Goal: Task Accomplishment & Management: Manage account settings

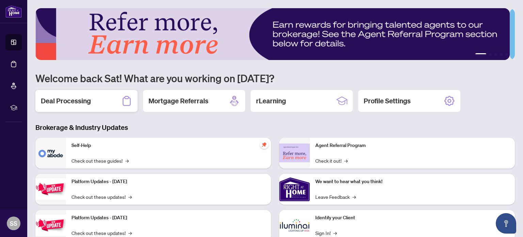
click at [68, 98] on h2 "Deal Processing" at bounding box center [66, 101] width 50 height 10
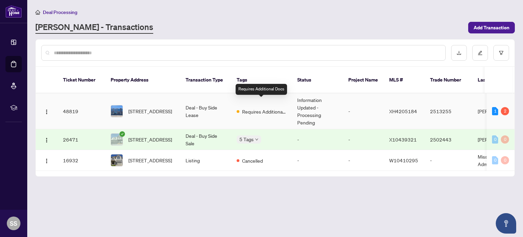
click at [257, 108] on span "Requires Additional Docs" at bounding box center [264, 111] width 44 height 7
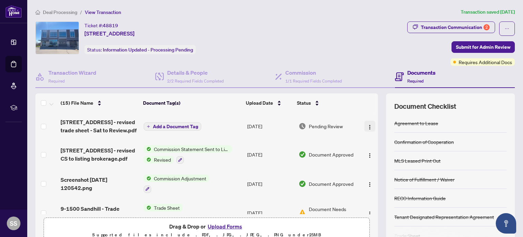
click at [367, 126] on img "button" at bounding box center [369, 126] width 5 height 5
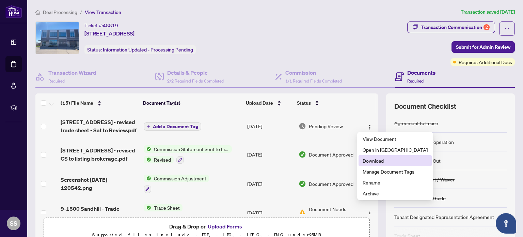
click at [373, 161] on span "Download" at bounding box center [395, 160] width 65 height 7
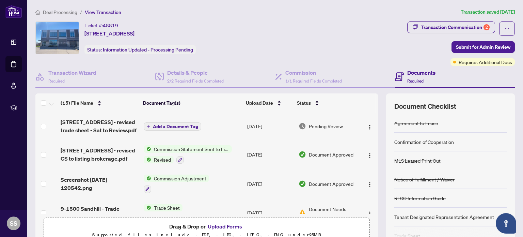
click at [253, 11] on ol "Deal Processing / View Transaction" at bounding box center [246, 12] width 422 height 8
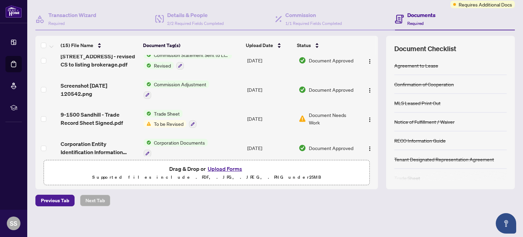
scroll to position [68, 0]
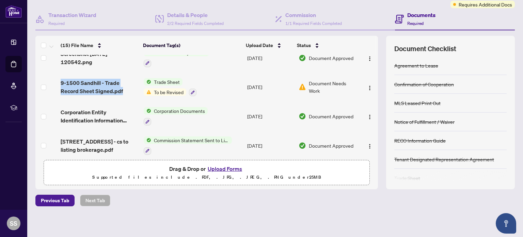
drag, startPoint x: 114, startPoint y: 89, endPoint x: 60, endPoint y: 79, distance: 55.5
click at [60, 79] on td "9-1500 Sandhill - Trade Record Sheet Signed.pdf" at bounding box center [99, 87] width 83 height 29
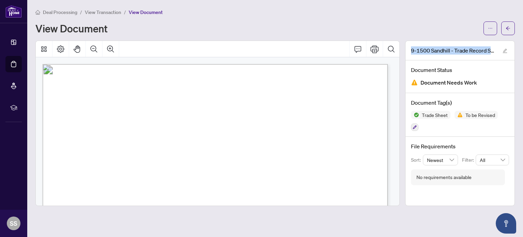
drag, startPoint x: 411, startPoint y: 50, endPoint x: 520, endPoint y: 54, distance: 109.0
click at [519, 53] on main "Deal Processing / View Transaction / View Document View Document 9-1500 Sandhil…" at bounding box center [275, 118] width 496 height 237
click at [505, 51] on icon "edit" at bounding box center [504, 50] width 5 height 5
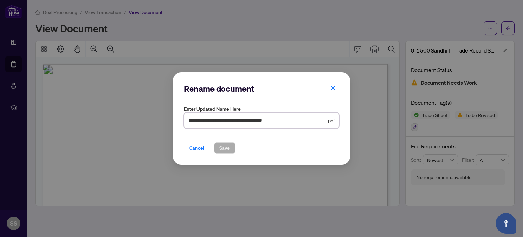
drag, startPoint x: 291, startPoint y: 118, endPoint x: 107, endPoint y: 106, distance: 184.6
click at [107, 106] on div "**********" at bounding box center [261, 118] width 523 height 237
click at [204, 43] on div "**********" at bounding box center [261, 118] width 523 height 237
click at [335, 88] on icon "close" at bounding box center [333, 87] width 5 height 5
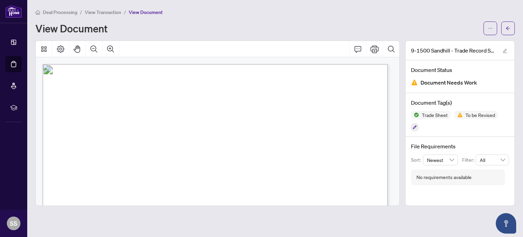
click at [105, 11] on span "View Transaction" at bounding box center [103, 12] width 36 height 6
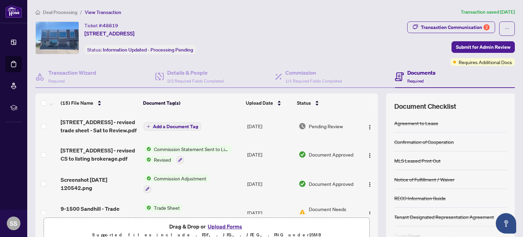
click at [160, 124] on span "Add a Document Tag" at bounding box center [175, 126] width 45 height 5
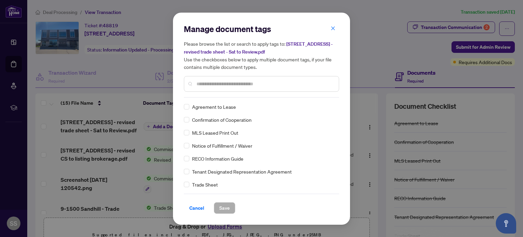
click at [215, 87] on div at bounding box center [261, 84] width 155 height 16
click at [214, 84] on input "text" at bounding box center [264, 83] width 137 height 7
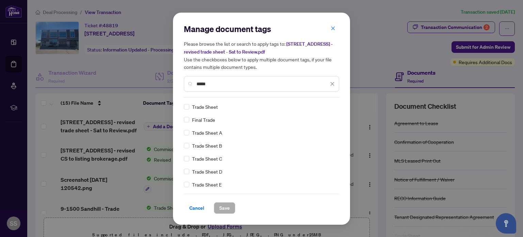
type input "*****"
click at [229, 207] on button "Save" at bounding box center [224, 208] width 21 height 12
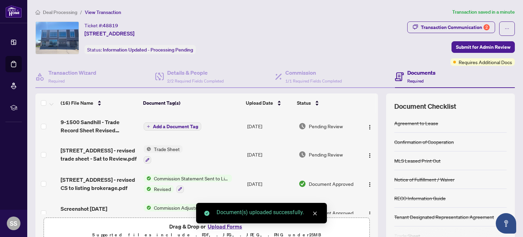
click at [164, 124] on span "Add a Document Tag" at bounding box center [175, 126] width 45 height 5
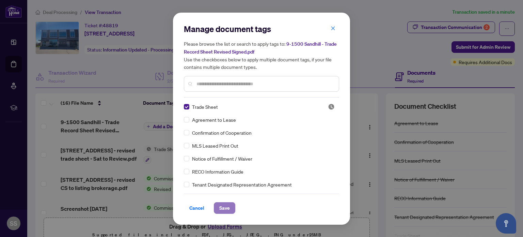
click at [224, 203] on span "Save" at bounding box center [224, 207] width 11 height 11
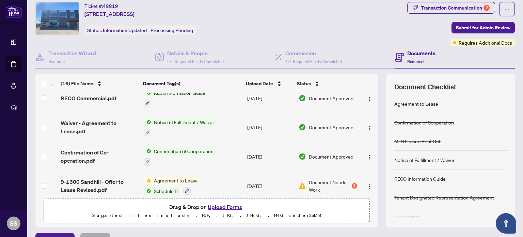
scroll to position [58, 0]
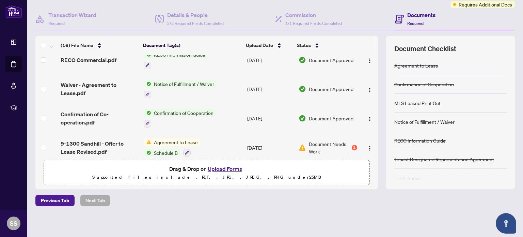
click at [352, 145] on div "1" at bounding box center [354, 147] width 5 height 5
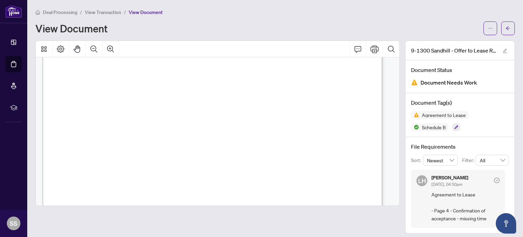
scroll to position [713, 0]
click at [64, 13] on span "Deal Processing" at bounding box center [60, 12] width 34 height 6
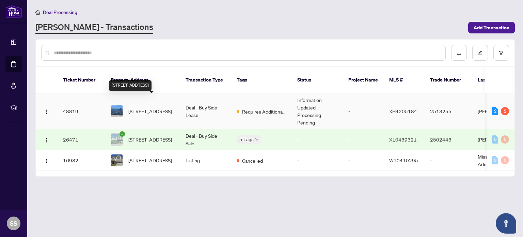
click at [161, 107] on span "[STREET_ADDRESS]" at bounding box center [150, 110] width 44 height 7
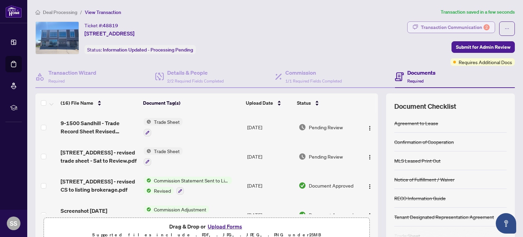
click at [451, 24] on div "Transaction Communication 2" at bounding box center [455, 27] width 69 height 11
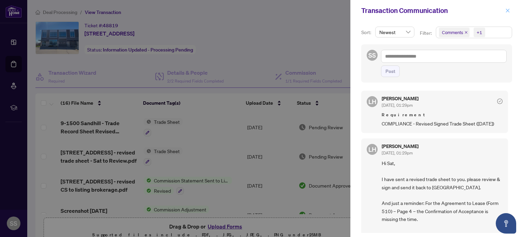
click at [508, 10] on icon "close" at bounding box center [508, 11] width 4 height 4
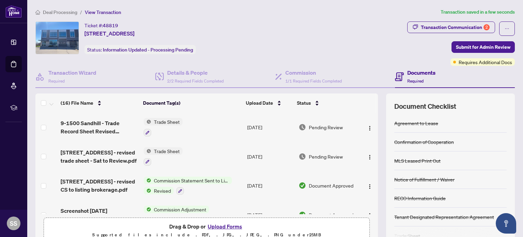
click at [325, 28] on div "Ticket #: 48819 [STREET_ADDRESS] Status: Information Updated - Processing Pendi…" at bounding box center [219, 37] width 369 height 33
click at [61, 12] on span "Deal Processing" at bounding box center [60, 12] width 34 height 6
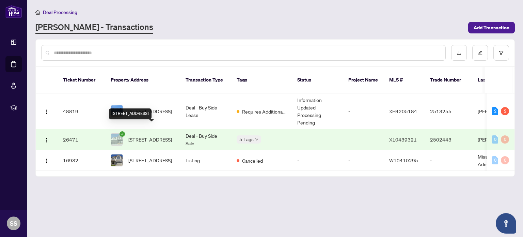
click at [155, 135] on span "[STREET_ADDRESS]" at bounding box center [150, 138] width 44 height 7
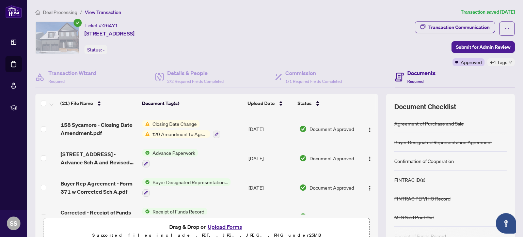
scroll to position [68, 0]
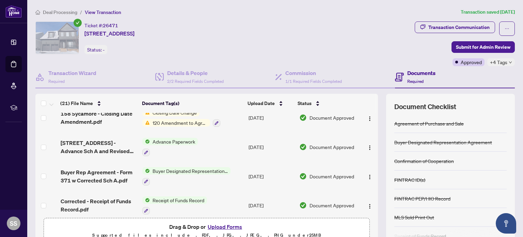
click at [181, 140] on span "Advance Paperwork" at bounding box center [174, 141] width 48 height 7
click at [179, 173] on span "Advance Paperwork" at bounding box center [162, 172] width 48 height 7
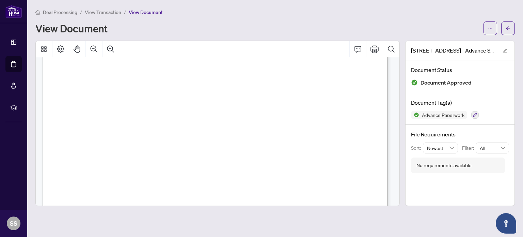
scroll to position [715, 0]
click at [304, 133] on div "Page 2" at bounding box center [328, 177] width 571 height 740
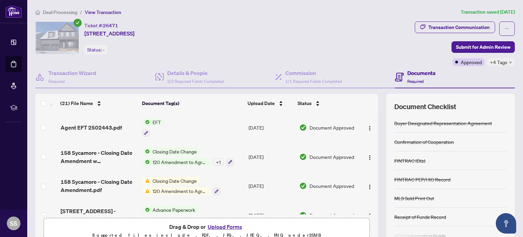
scroll to position [27, 0]
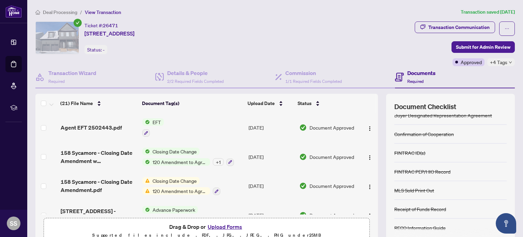
click at [63, 12] on span "Deal Processing" at bounding box center [60, 12] width 34 height 6
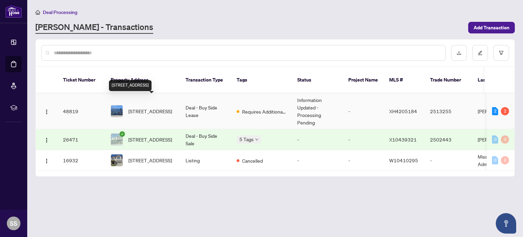
click at [139, 107] on span "[STREET_ADDRESS]" at bounding box center [150, 110] width 44 height 7
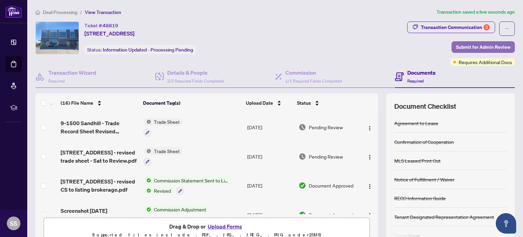
click at [465, 47] on span "Submit for Admin Review" at bounding box center [483, 47] width 54 height 11
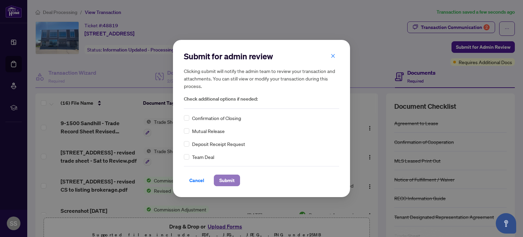
click at [229, 181] on span "Submit" at bounding box center [226, 180] width 15 height 11
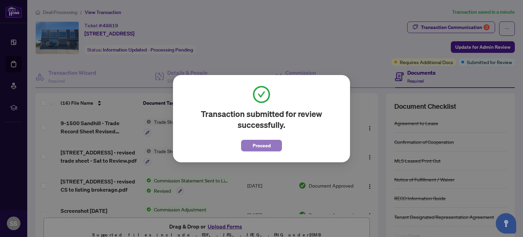
click at [259, 144] on span "Proceed" at bounding box center [262, 145] width 18 height 11
